Goal: Task Accomplishment & Management: Manage account settings

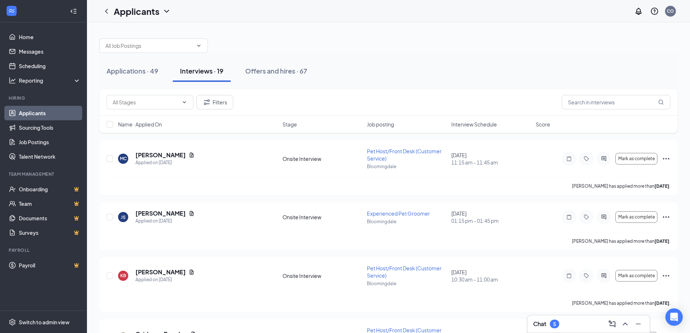
click at [208, 73] on div "Interviews · 19" at bounding box center [201, 70] width 43 height 9
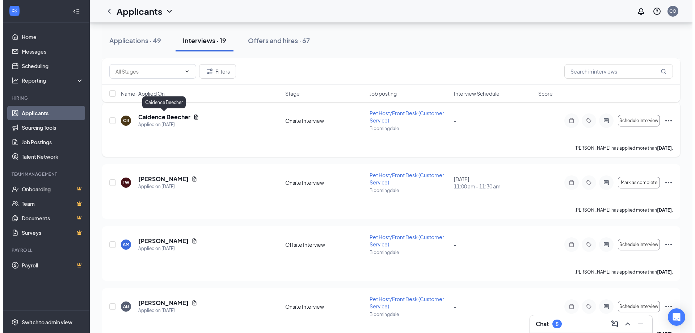
scroll to position [217, 0]
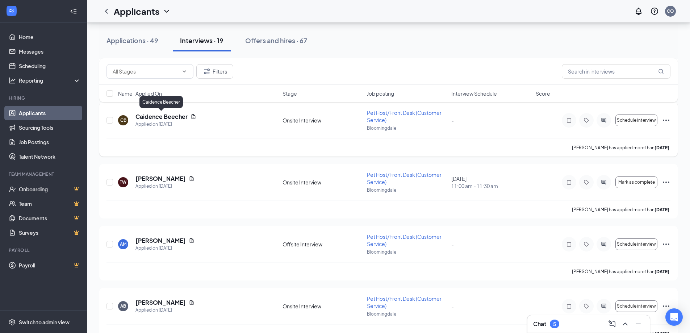
click at [166, 117] on h5 "Caidence Beecher" at bounding box center [161, 117] width 52 height 8
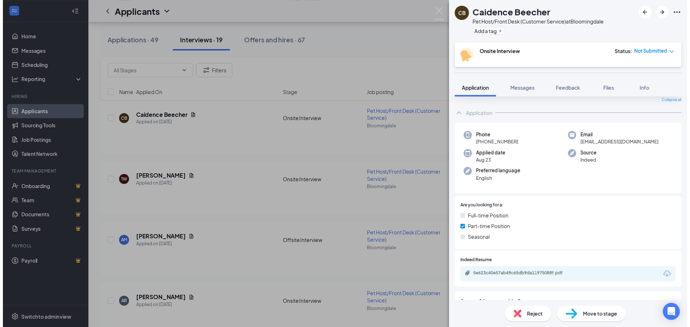
scroll to position [72, 0]
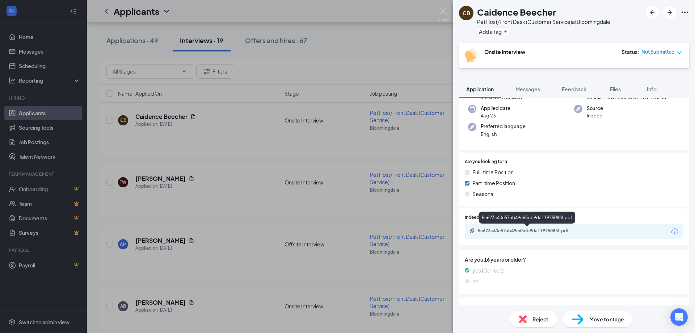
click at [544, 232] on div "5e623c40e57ab49c65db9da11975088f.pdf" at bounding box center [528, 231] width 101 height 6
click at [39, 51] on div "CB Caidence Beecher Pet Host/Front Desk (Customer Service) at [GEOGRAPHIC_DATA]…" at bounding box center [347, 166] width 695 height 333
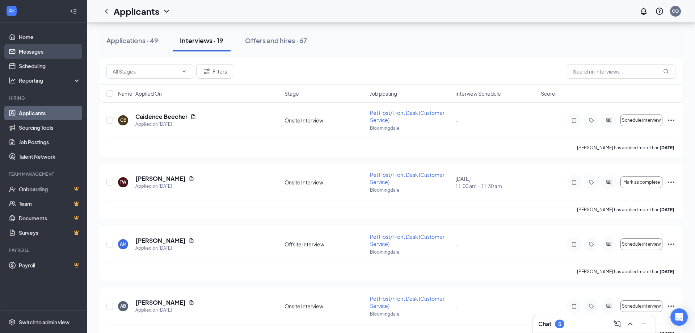
click at [36, 52] on link "Messages" at bounding box center [50, 51] width 62 height 14
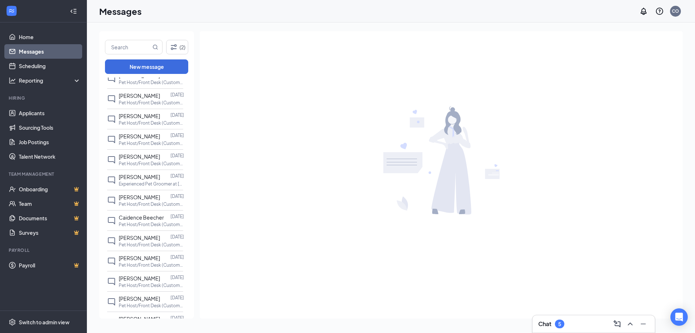
scroll to position [435, 0]
click at [155, 213] on span "Caidence Beecher" at bounding box center [141, 216] width 45 height 7
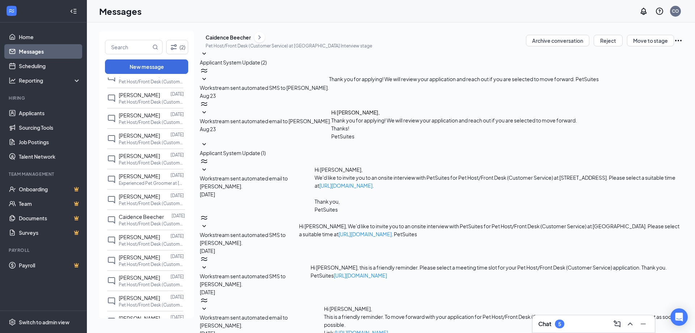
scroll to position [23, 0]
click at [288, 314] on span "Workstream sent automated email to [PERSON_NAME]." at bounding box center [244, 321] width 88 height 14
click at [149, 213] on span "Caidence Beecher" at bounding box center [141, 216] width 45 height 7
click at [288, 314] on span "Workstream sent automated email to [PERSON_NAME]." at bounding box center [244, 321] width 88 height 14
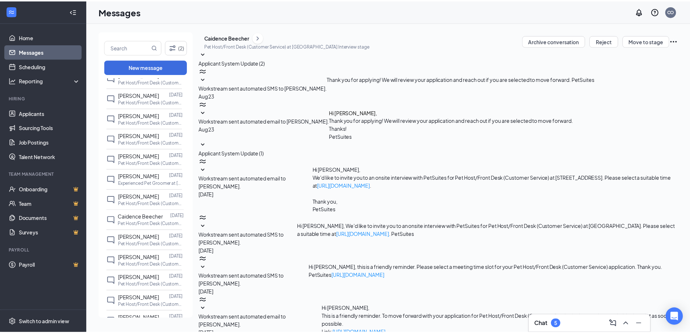
scroll to position [0, 0]
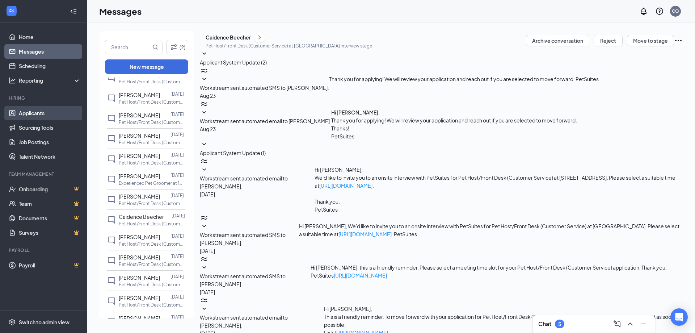
click at [35, 112] on link "Applicants" at bounding box center [50, 113] width 62 height 14
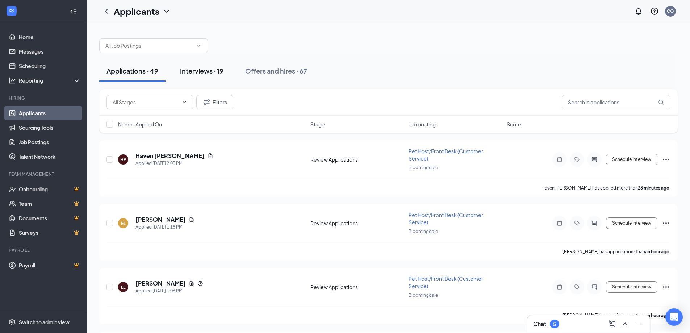
click at [210, 70] on div "Interviews · 19" at bounding box center [201, 70] width 43 height 9
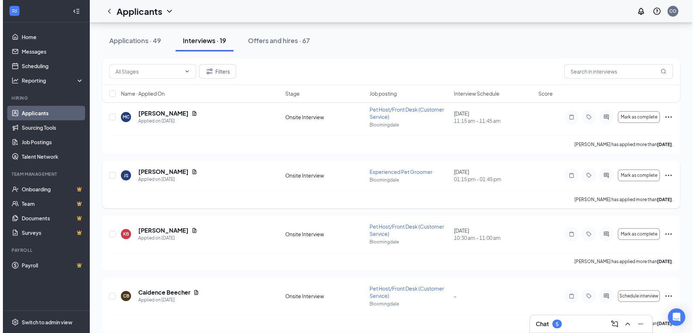
scroll to position [145, 0]
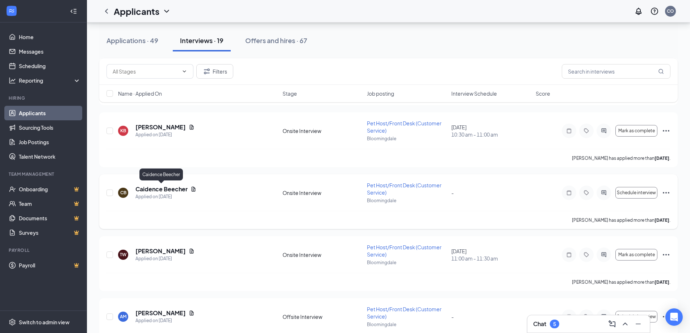
click at [157, 189] on h5 "Caidence Beecher" at bounding box center [161, 189] width 52 height 8
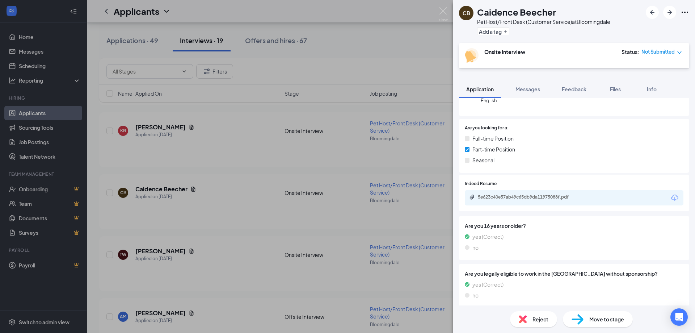
scroll to position [109, 0]
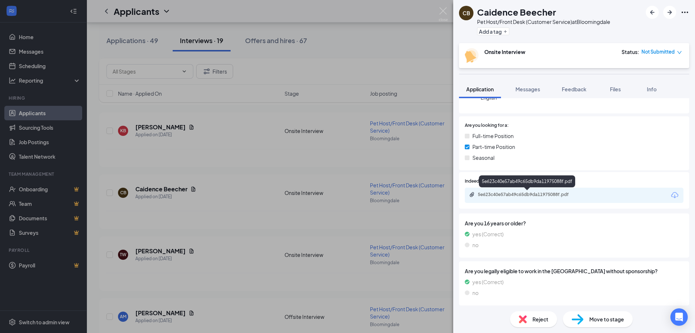
click at [557, 195] on div "5e623c40e57ab49c65db9da11975088f.pdf" at bounding box center [528, 195] width 101 height 6
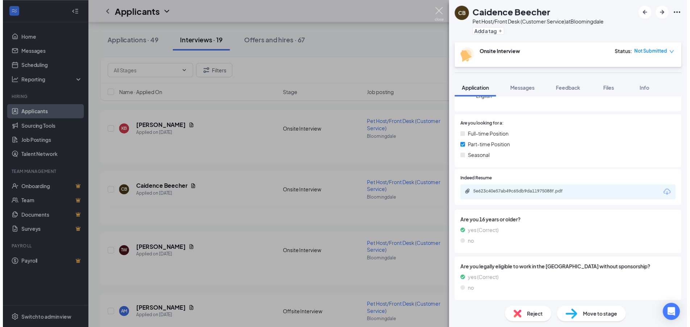
scroll to position [108, 0]
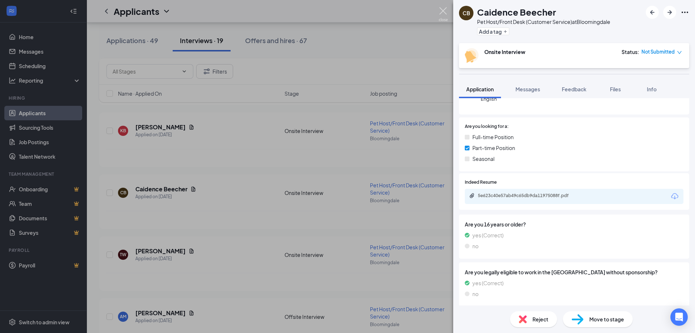
click at [444, 8] on img at bounding box center [443, 14] width 9 height 14
